Goal: Find specific page/section: Find specific page/section

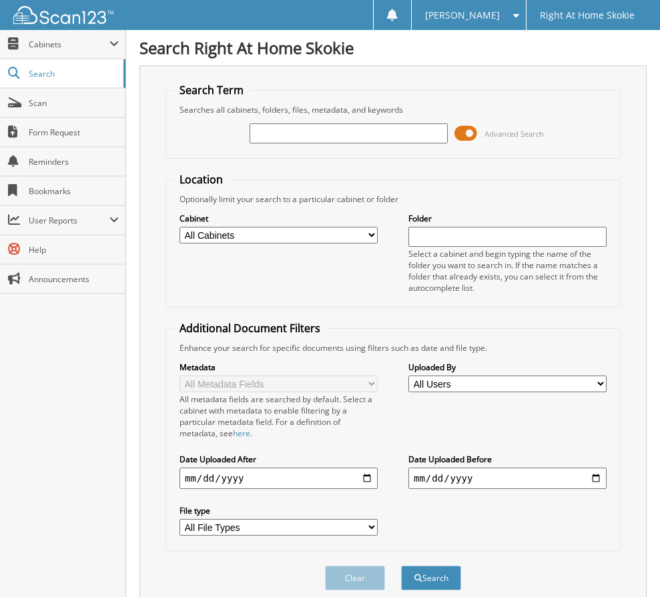
click at [305, 135] on input "text" at bounding box center [349, 133] width 198 height 20
click at [274, 143] on input "text" at bounding box center [349, 133] width 198 height 20
click at [278, 137] on input "text" at bounding box center [349, 133] width 198 height 20
type input "[PERSON_NAME]"
click at [401, 566] on button "Search" at bounding box center [431, 578] width 60 height 25
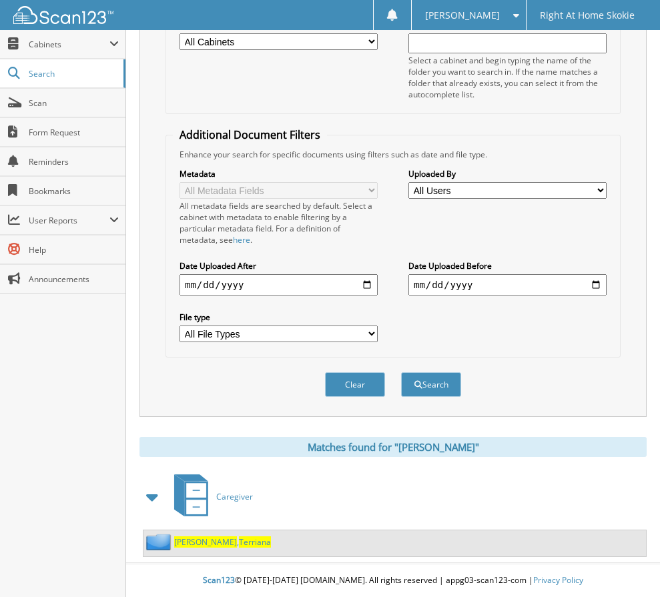
scroll to position [194, 0]
click at [173, 542] on img at bounding box center [160, 542] width 28 height 17
click at [239, 540] on span "Terriana" at bounding box center [255, 541] width 32 height 11
